Goal: Task Accomplishment & Management: Use online tool/utility

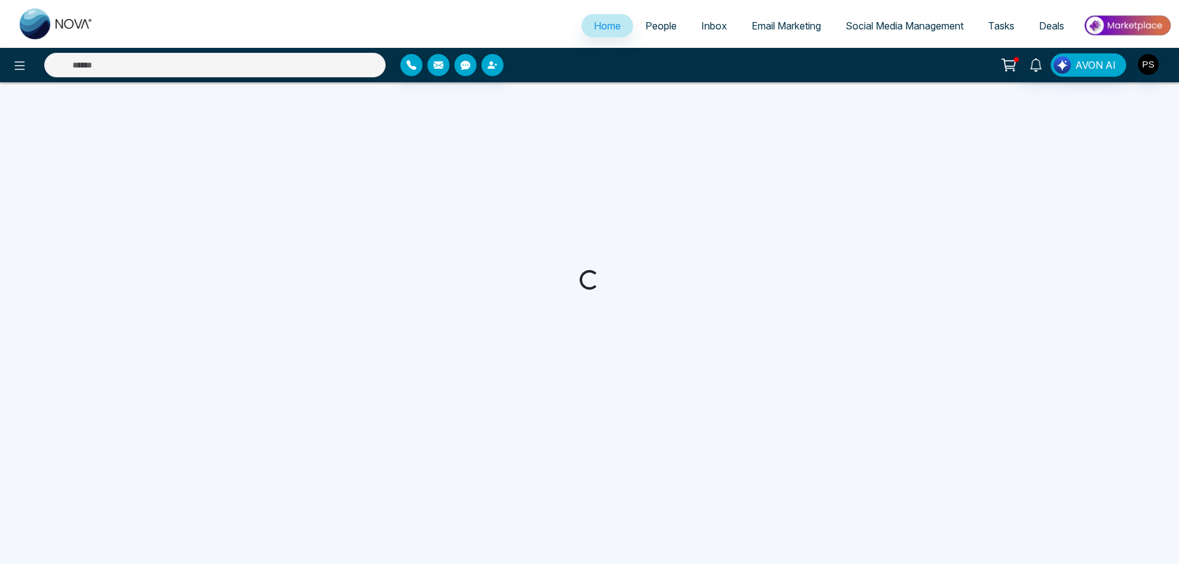
select select "*"
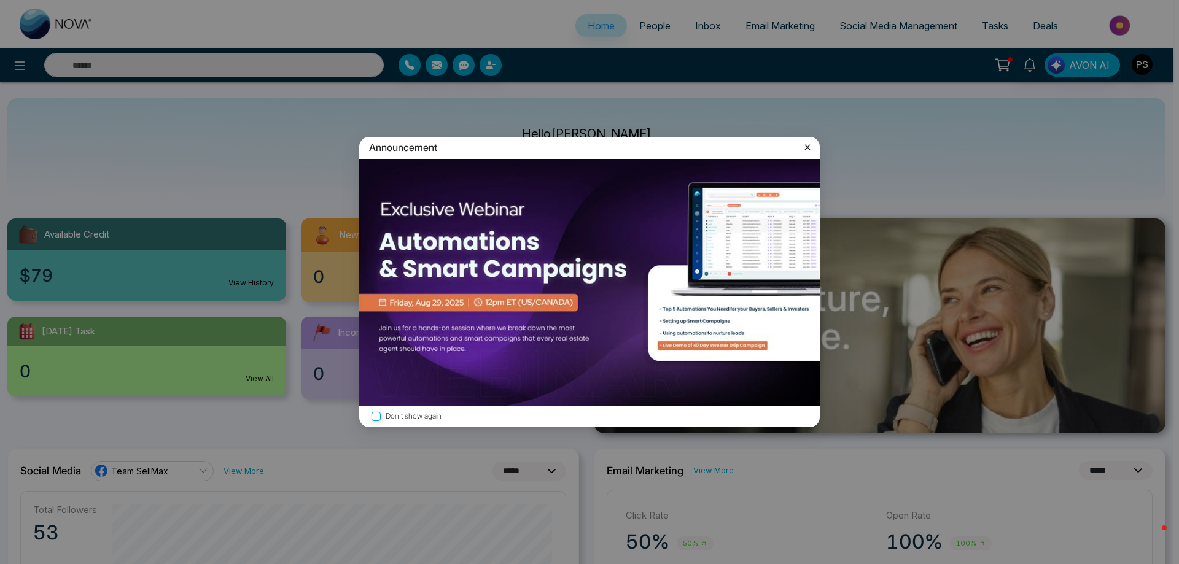
click at [808, 148] on icon at bounding box center [808, 148] width 6 height 6
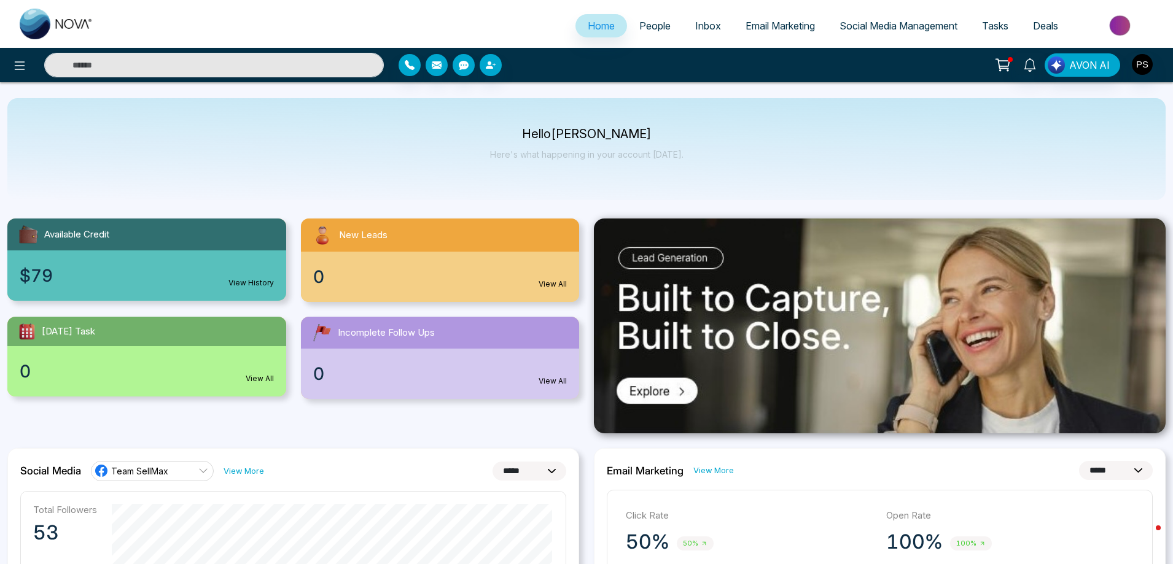
click at [770, 24] on span "Email Marketing" at bounding box center [780, 26] width 69 height 12
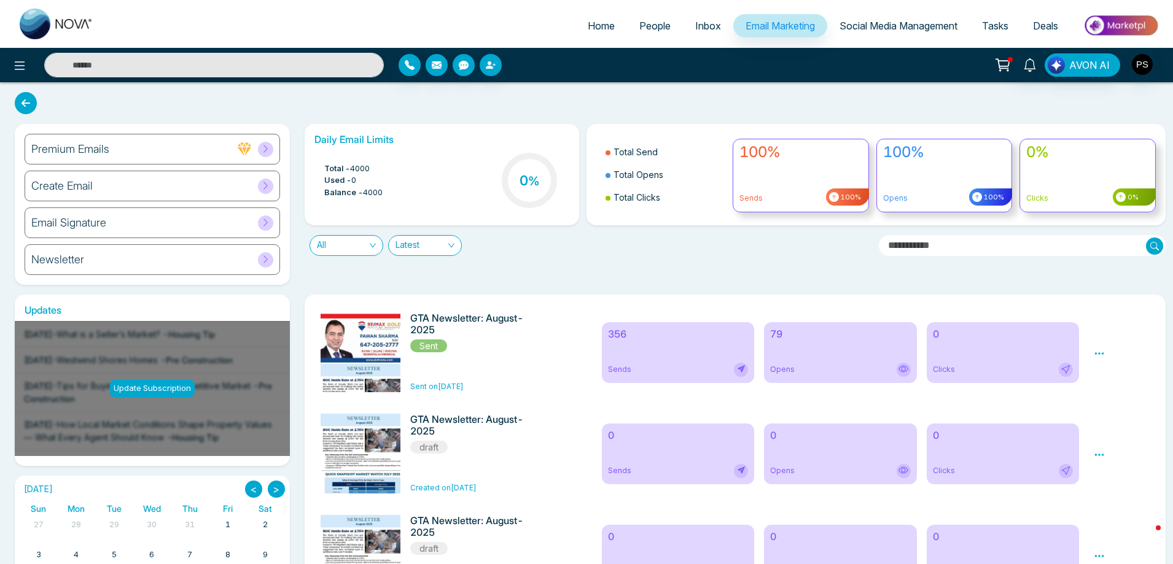
click at [92, 255] on div "Newsletter" at bounding box center [152, 259] width 255 height 31
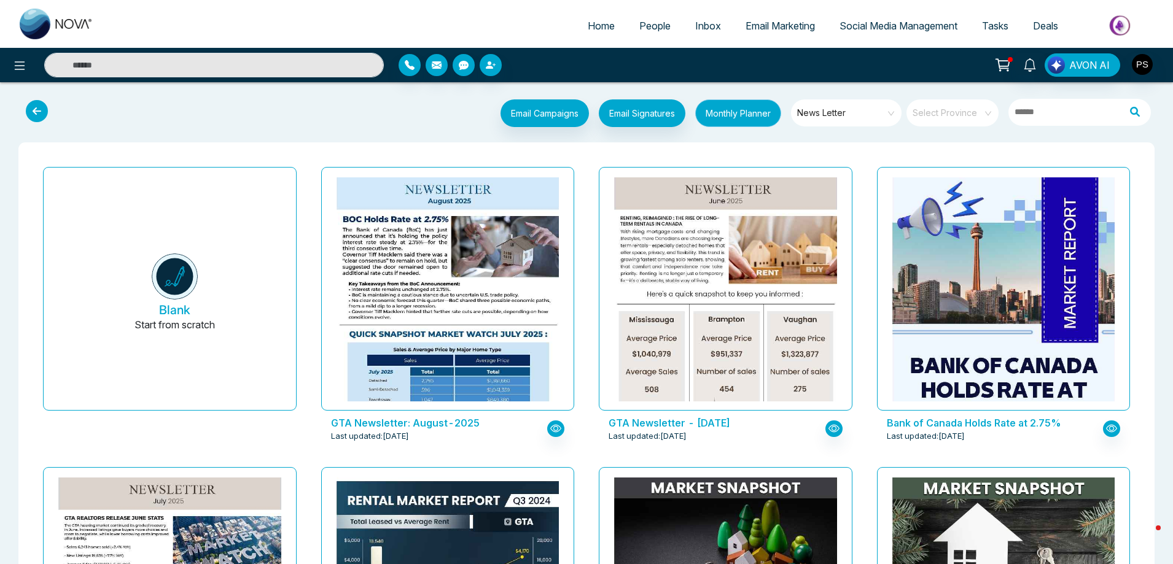
click at [752, 114] on button "Monthly Planner" at bounding box center [738, 113] width 86 height 28
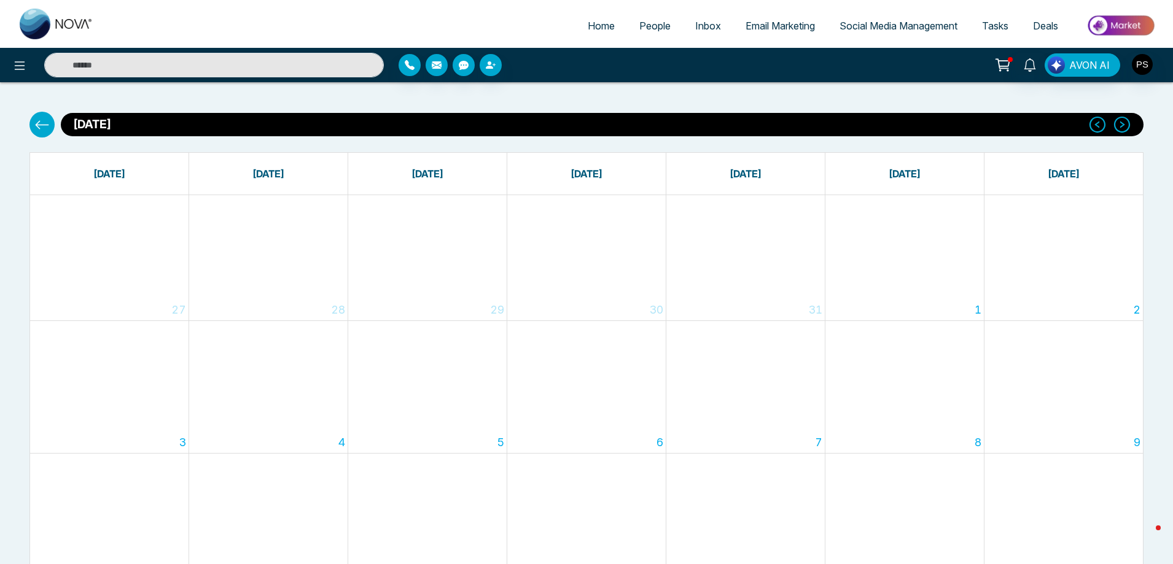
click at [907, 29] on span "Social Media Management" at bounding box center [899, 26] width 118 height 12
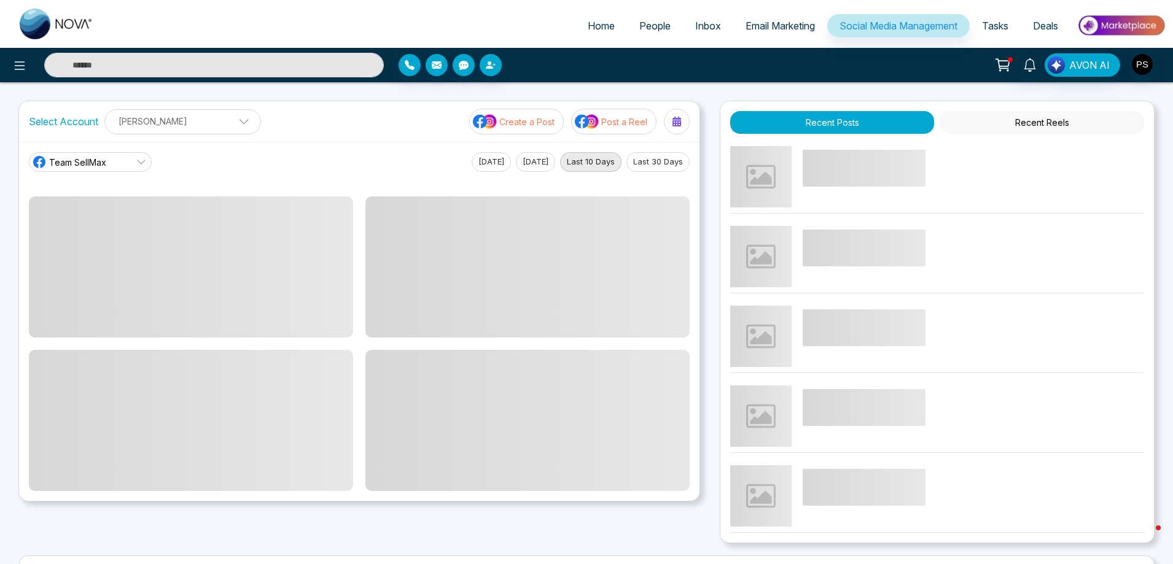
click at [772, 21] on span "Email Marketing" at bounding box center [780, 26] width 69 height 12
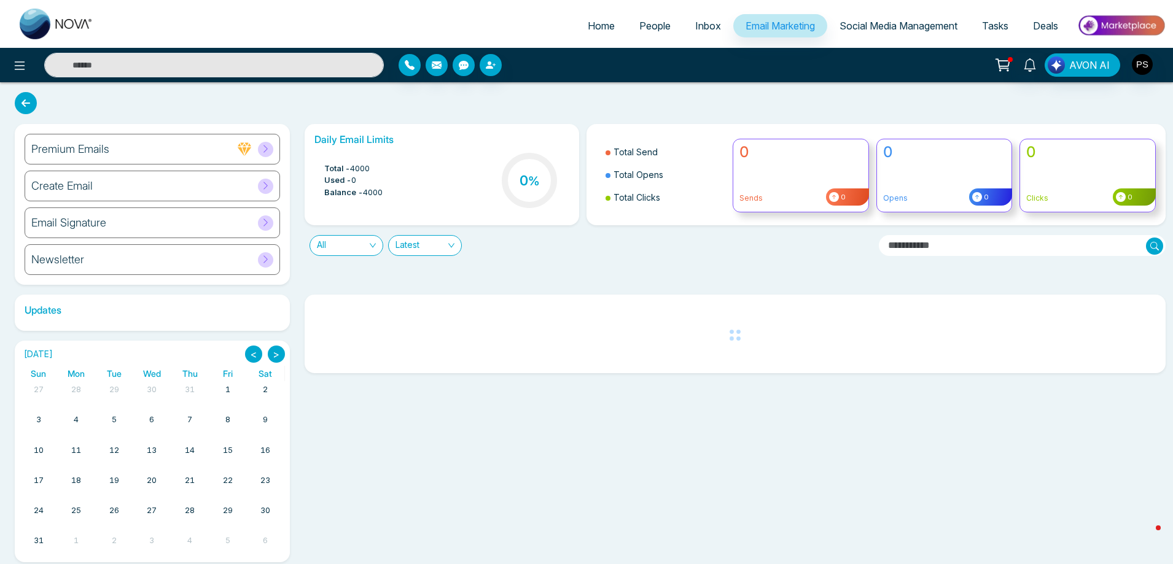
click at [91, 144] on h6 "Premium Emails" at bounding box center [70, 149] width 78 height 14
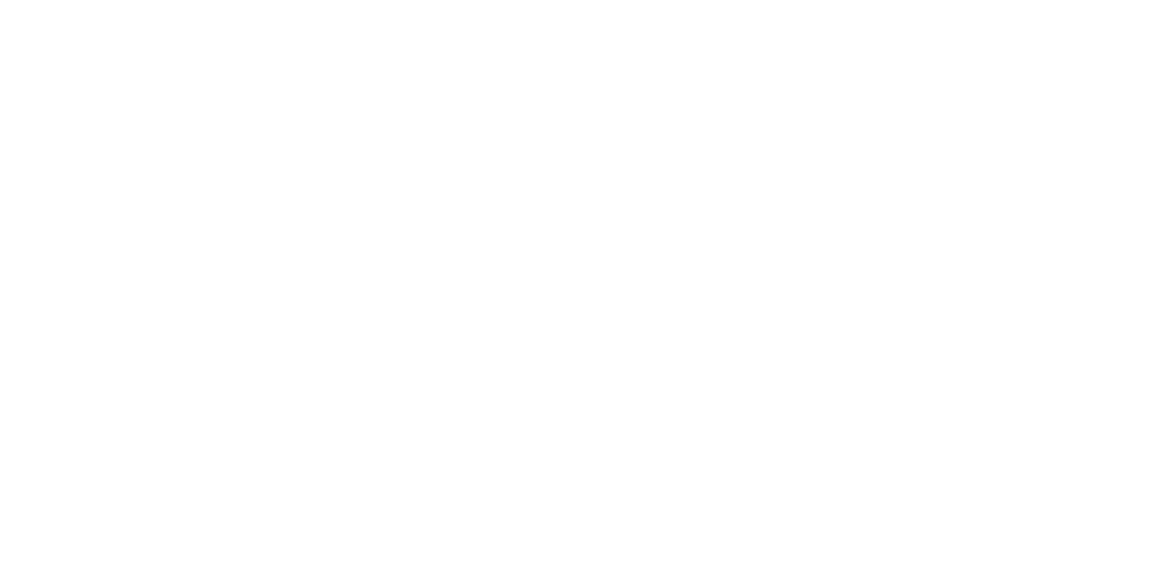
select select "*"
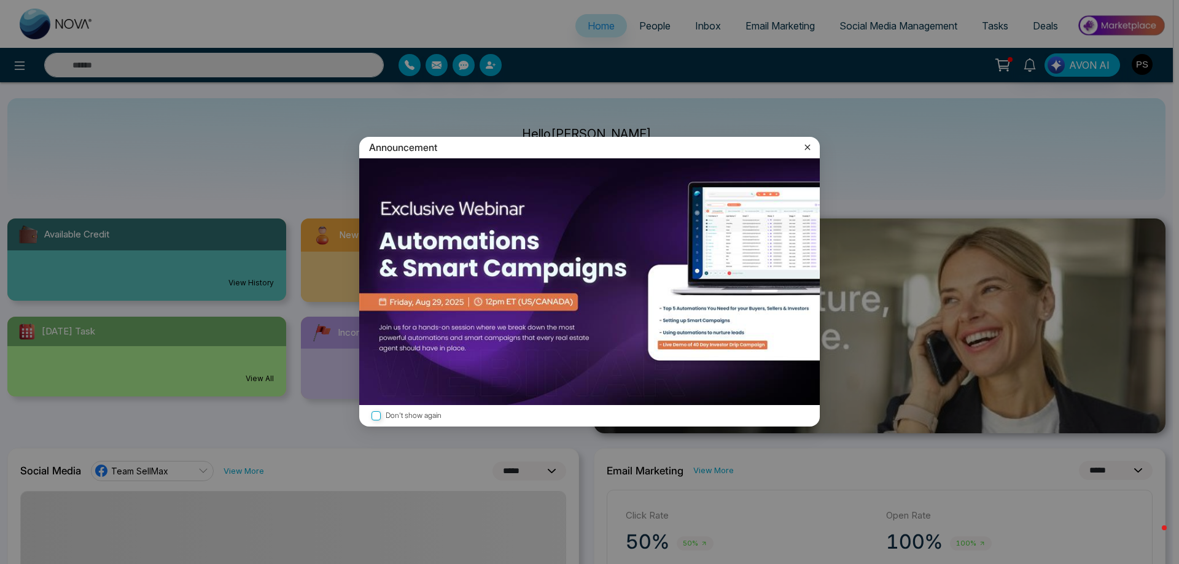
click at [768, 31] on div "Announcement Don't show again" at bounding box center [589, 282] width 1179 height 564
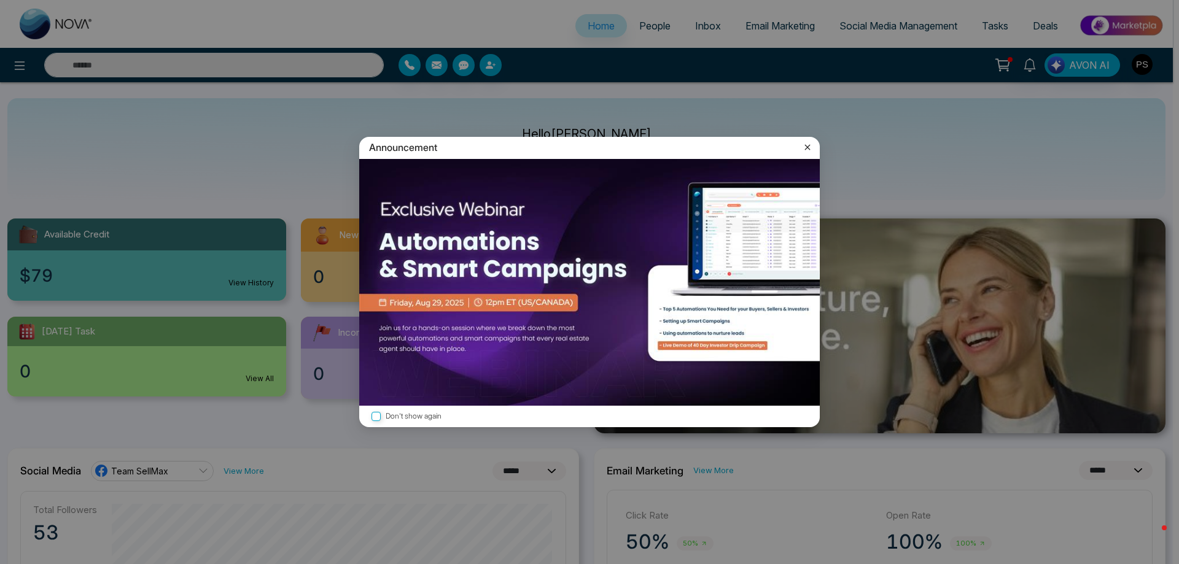
click at [809, 147] on icon at bounding box center [807, 147] width 12 height 12
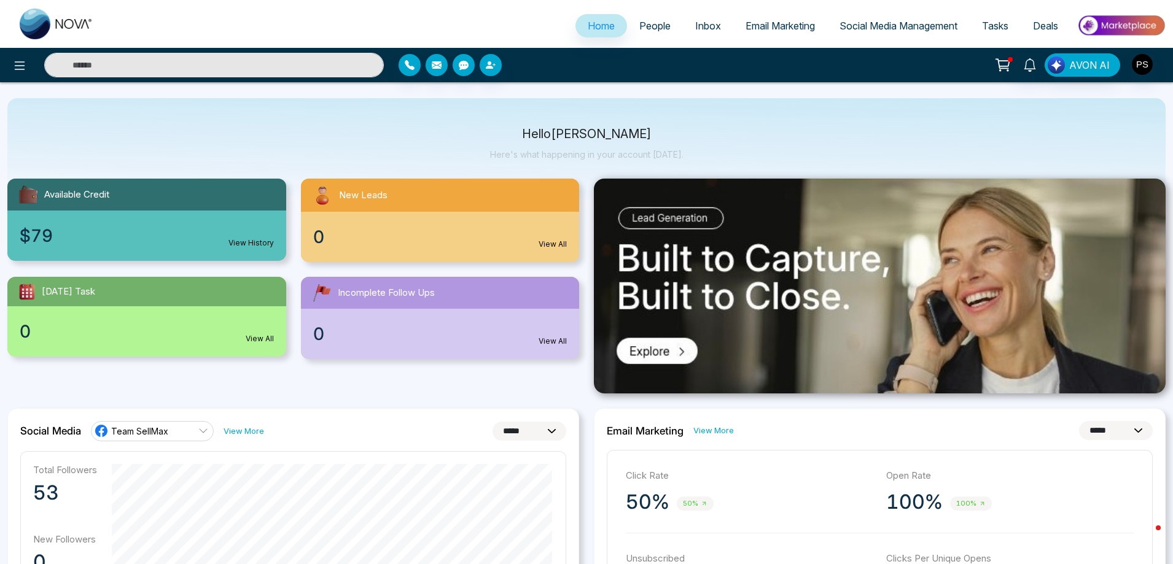
scroll to position [61, 0]
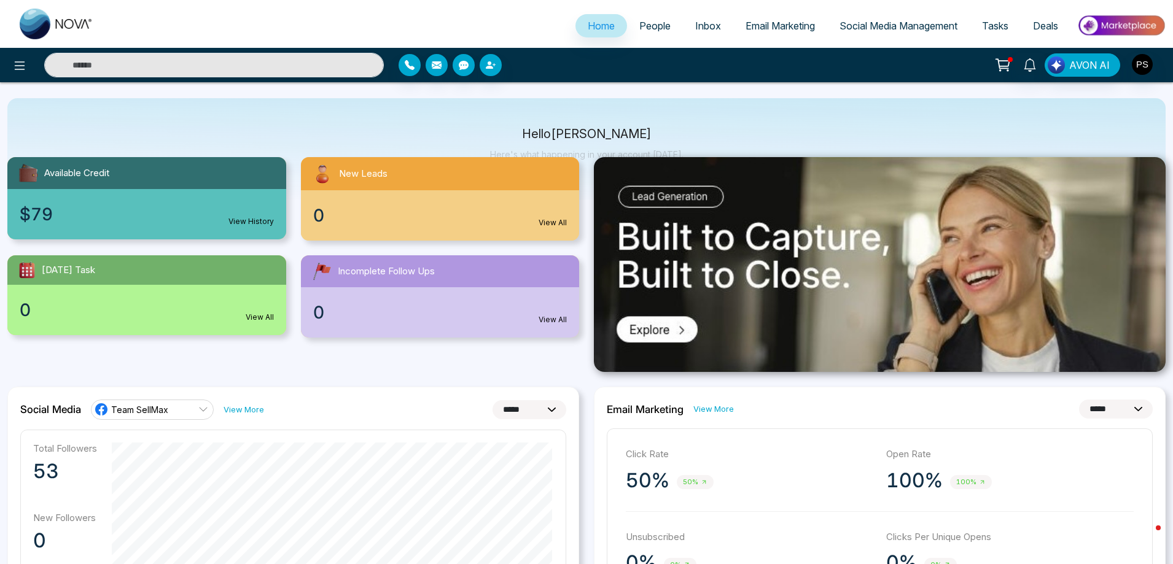
click at [776, 27] on span "Email Marketing" at bounding box center [780, 26] width 69 height 12
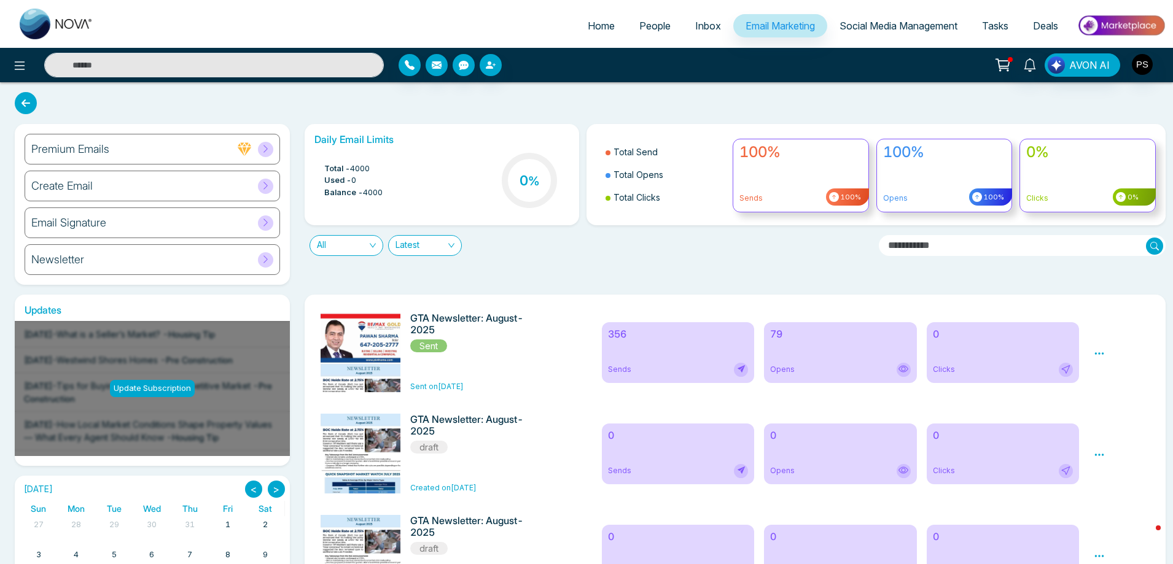
click at [88, 183] on h6 "Create Email" at bounding box center [61, 186] width 61 height 14
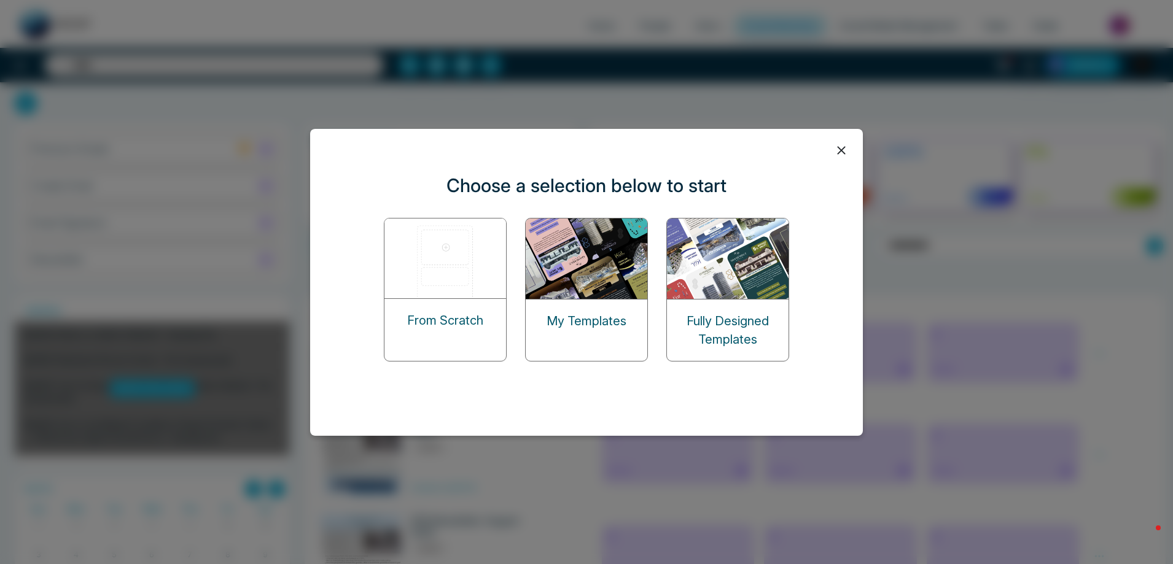
click at [625, 276] on img at bounding box center [587, 259] width 123 height 80
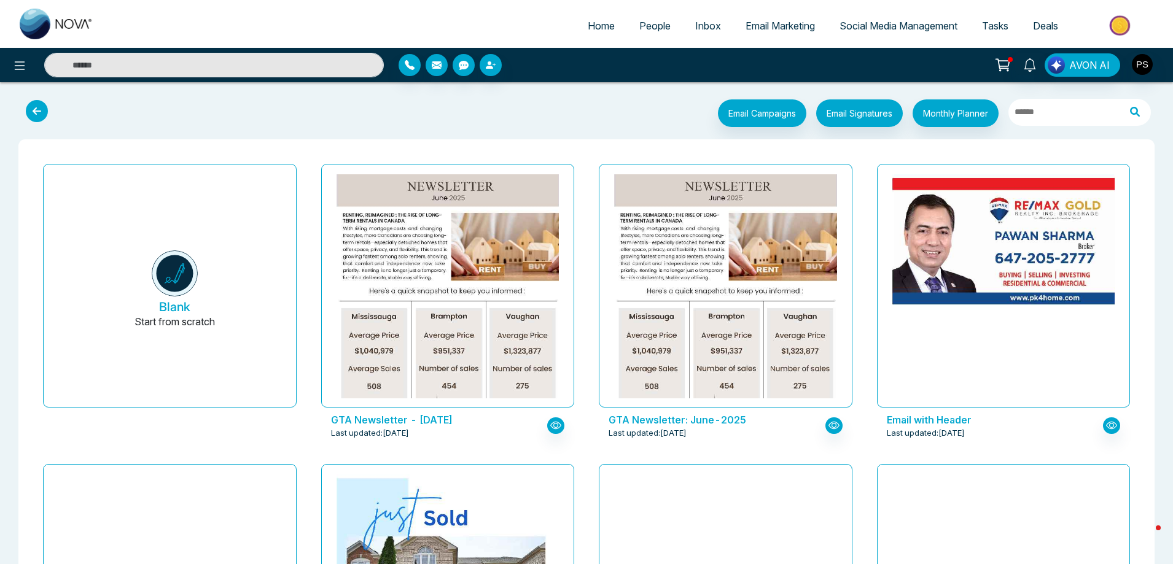
click at [41, 112] on icon at bounding box center [37, 111] width 22 height 22
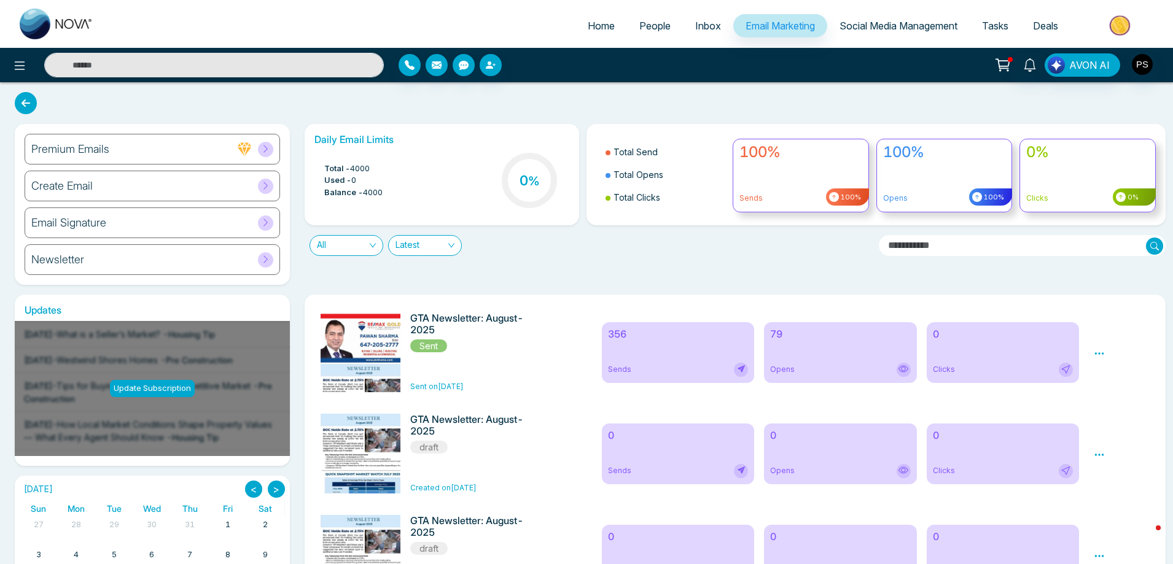
click at [134, 194] on div "Create Email" at bounding box center [152, 186] width 255 height 31
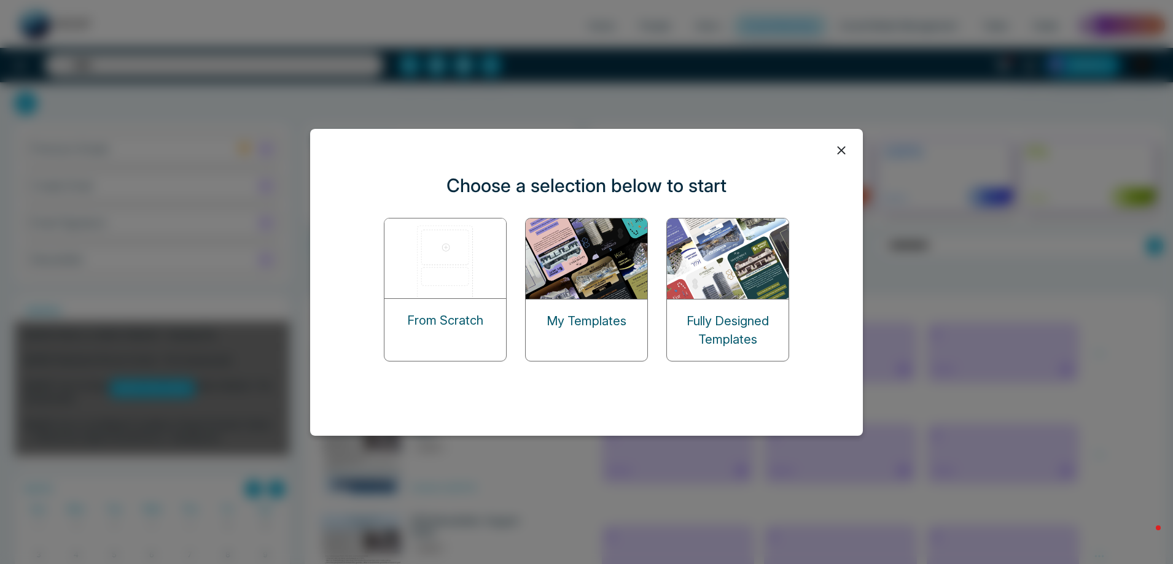
click at [733, 288] on img at bounding box center [728, 259] width 123 height 80
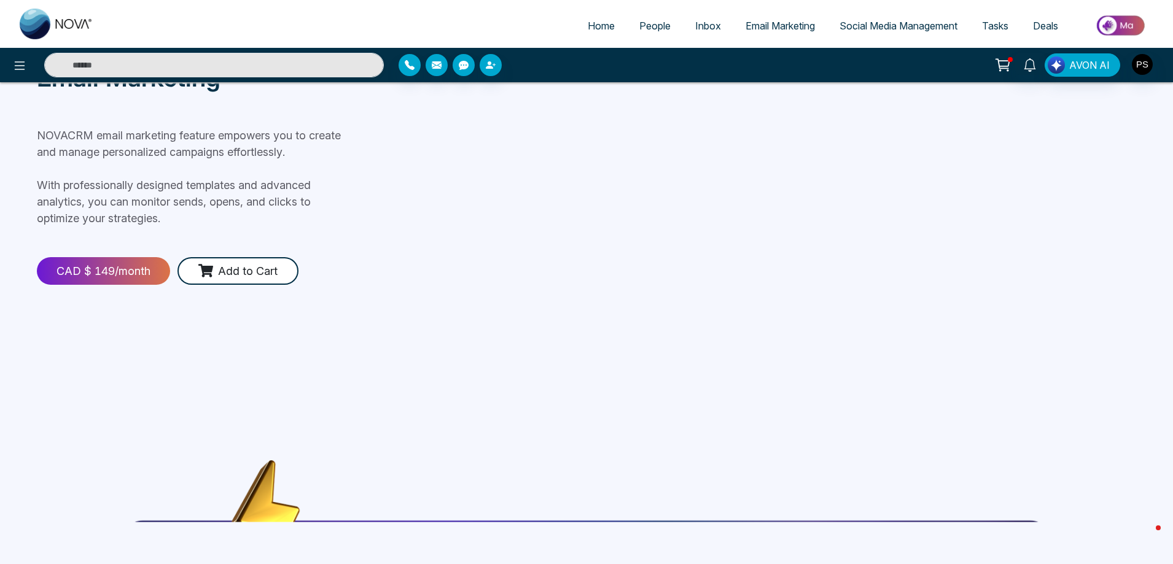
scroll to position [184, 0]
